Goal: Find specific page/section: Find specific page/section

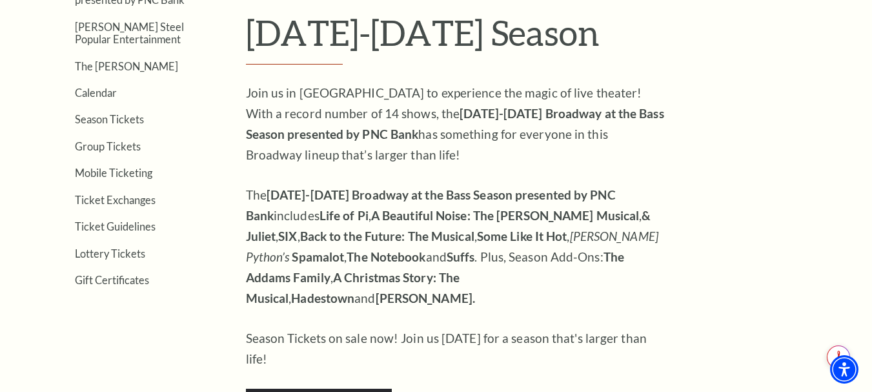
scroll to position [323, 0]
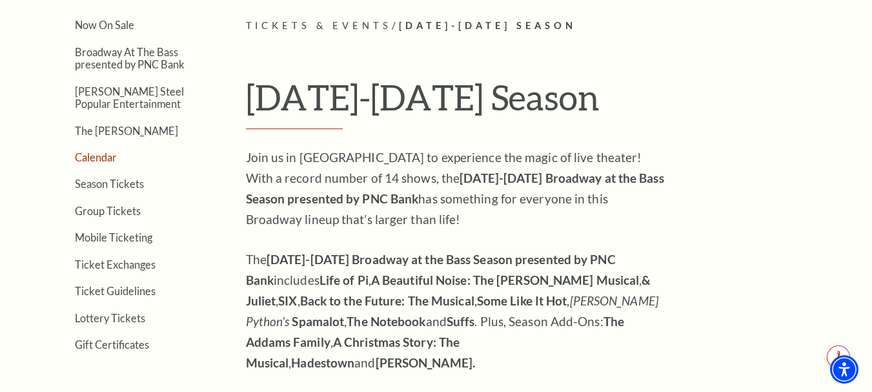
click at [97, 155] on link "Calendar" at bounding box center [96, 157] width 42 height 12
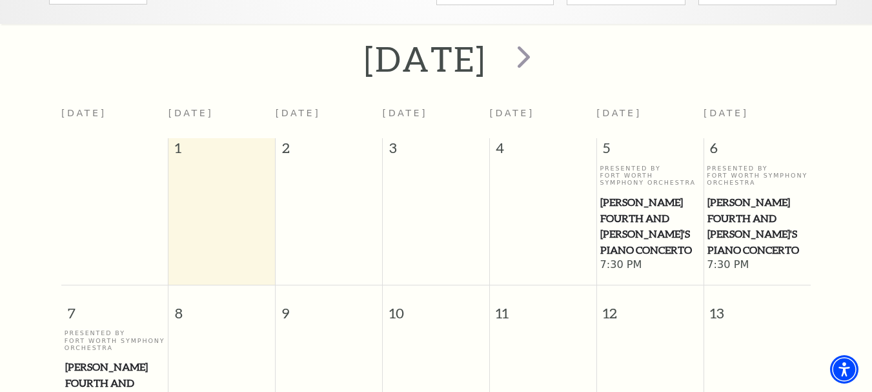
scroll to position [114, 0]
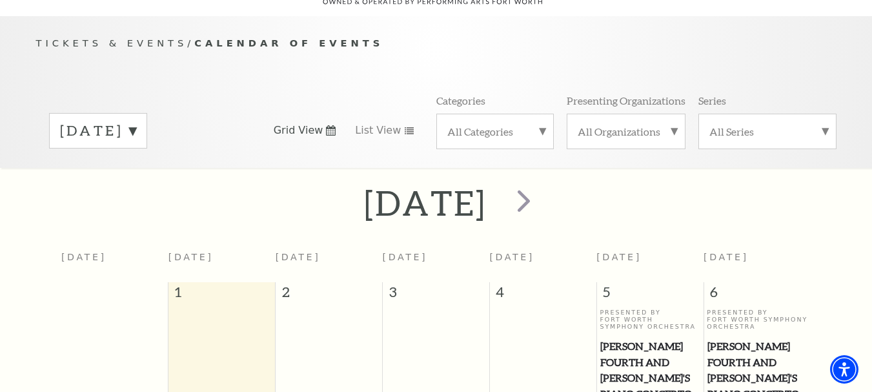
click at [308, 123] on span "Grid View" at bounding box center [299, 130] width 50 height 14
click at [391, 123] on span "List View" at bounding box center [378, 130] width 46 height 14
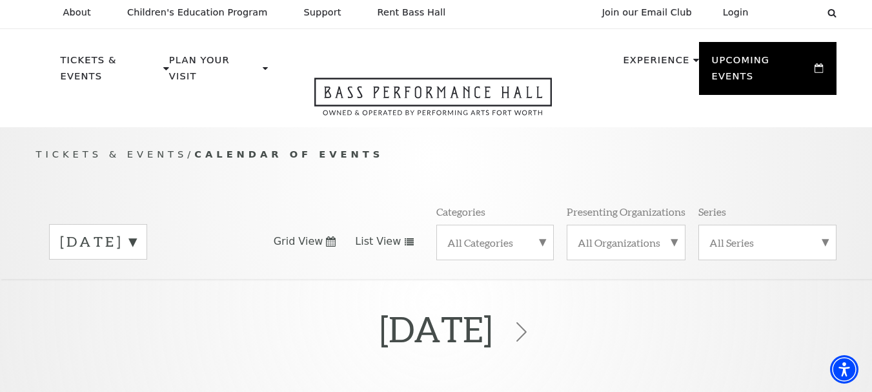
scroll to position [0, 0]
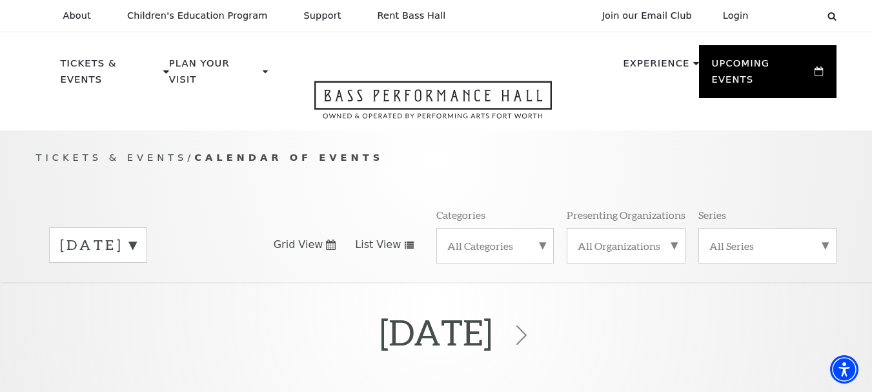
click at [136, 235] on label "September 2025" at bounding box center [98, 245] width 76 height 20
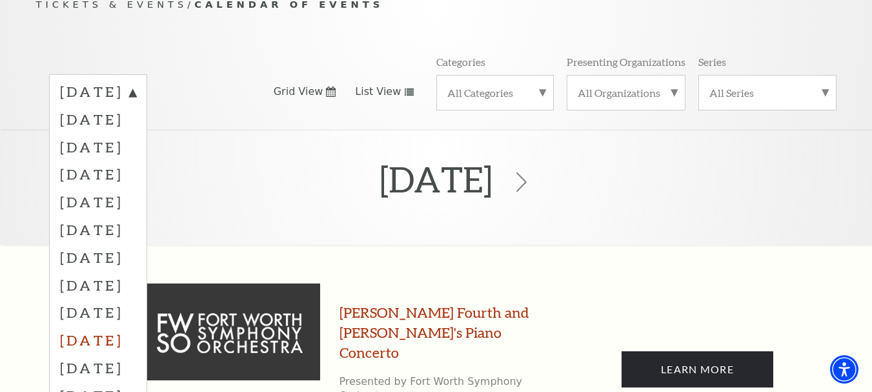
scroll to position [194, 0]
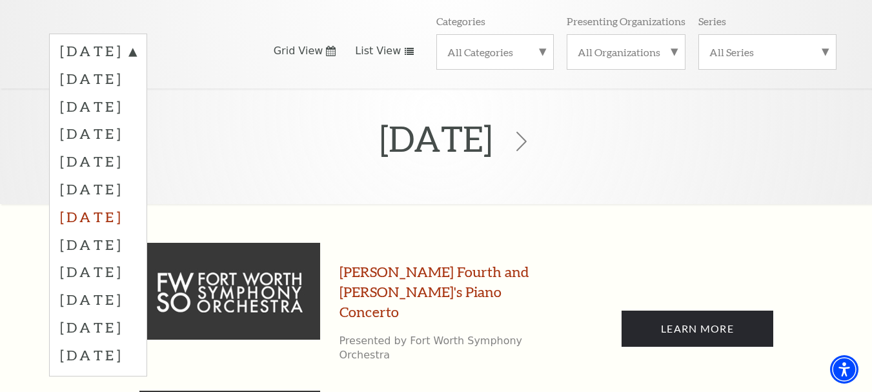
click at [97, 203] on label "March 2026" at bounding box center [98, 217] width 76 height 28
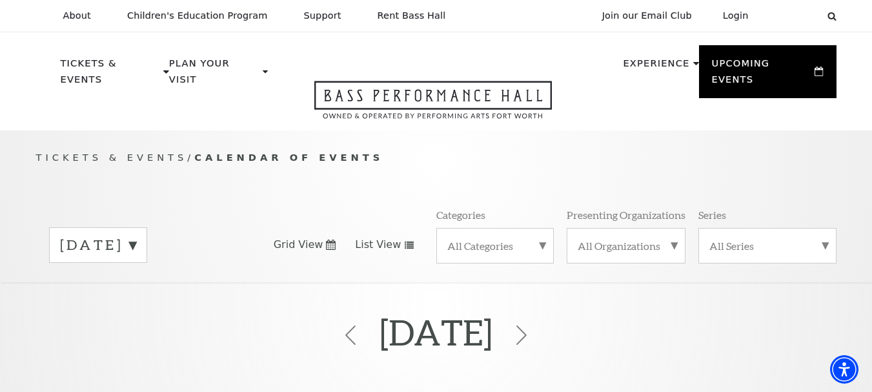
scroll to position [65, 0]
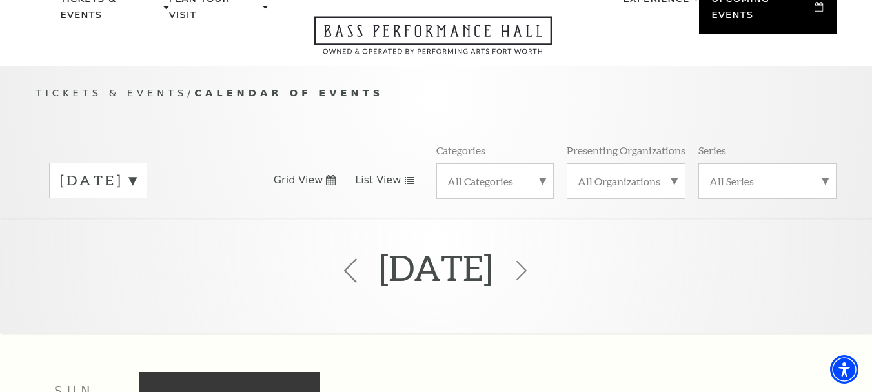
click at [338, 258] on icon at bounding box center [350, 270] width 25 height 25
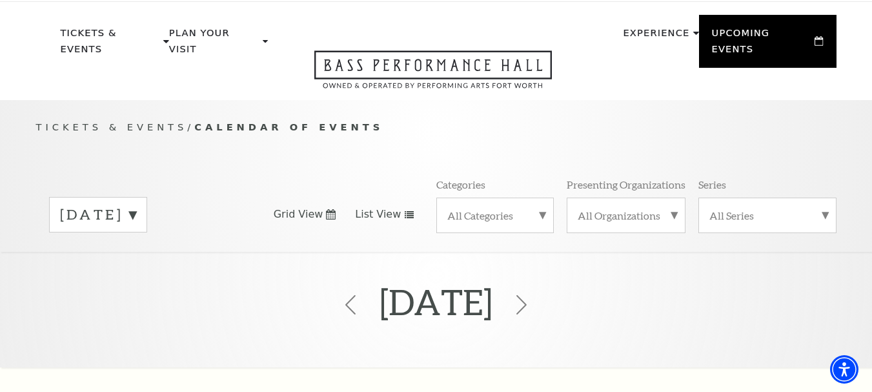
scroll to position [0, 0]
